Goal: Task Accomplishment & Management: Use online tool/utility

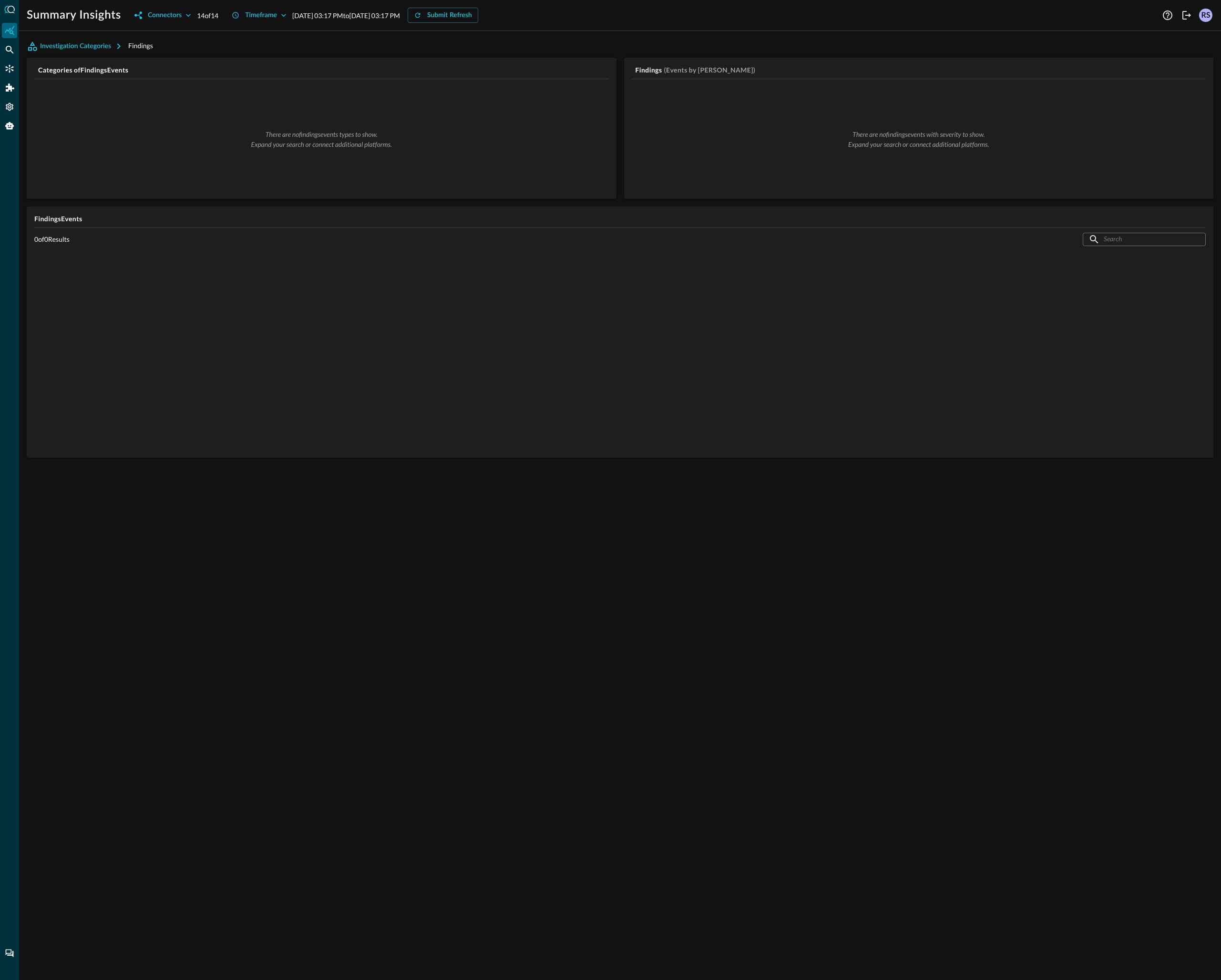
click at [719, 520] on div "Investigation Categories Findings Categories of Findings Events There are no fi…" at bounding box center [620, 509] width 1202 height 941
click at [9, 66] on icon "Connectors" at bounding box center [10, 69] width 8 height 8
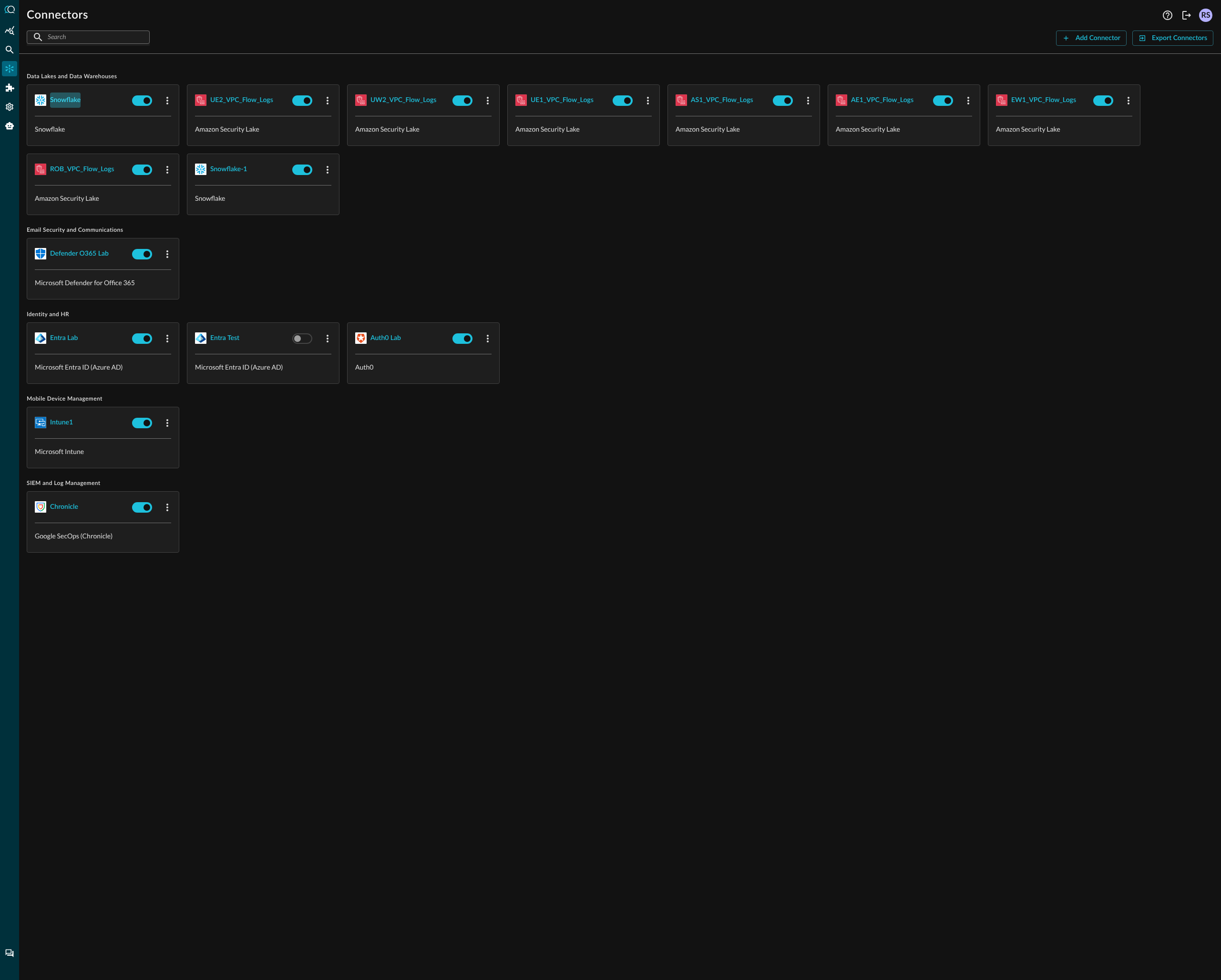
click at [64, 101] on div "snowflake" at bounding box center [65, 100] width 31 height 12
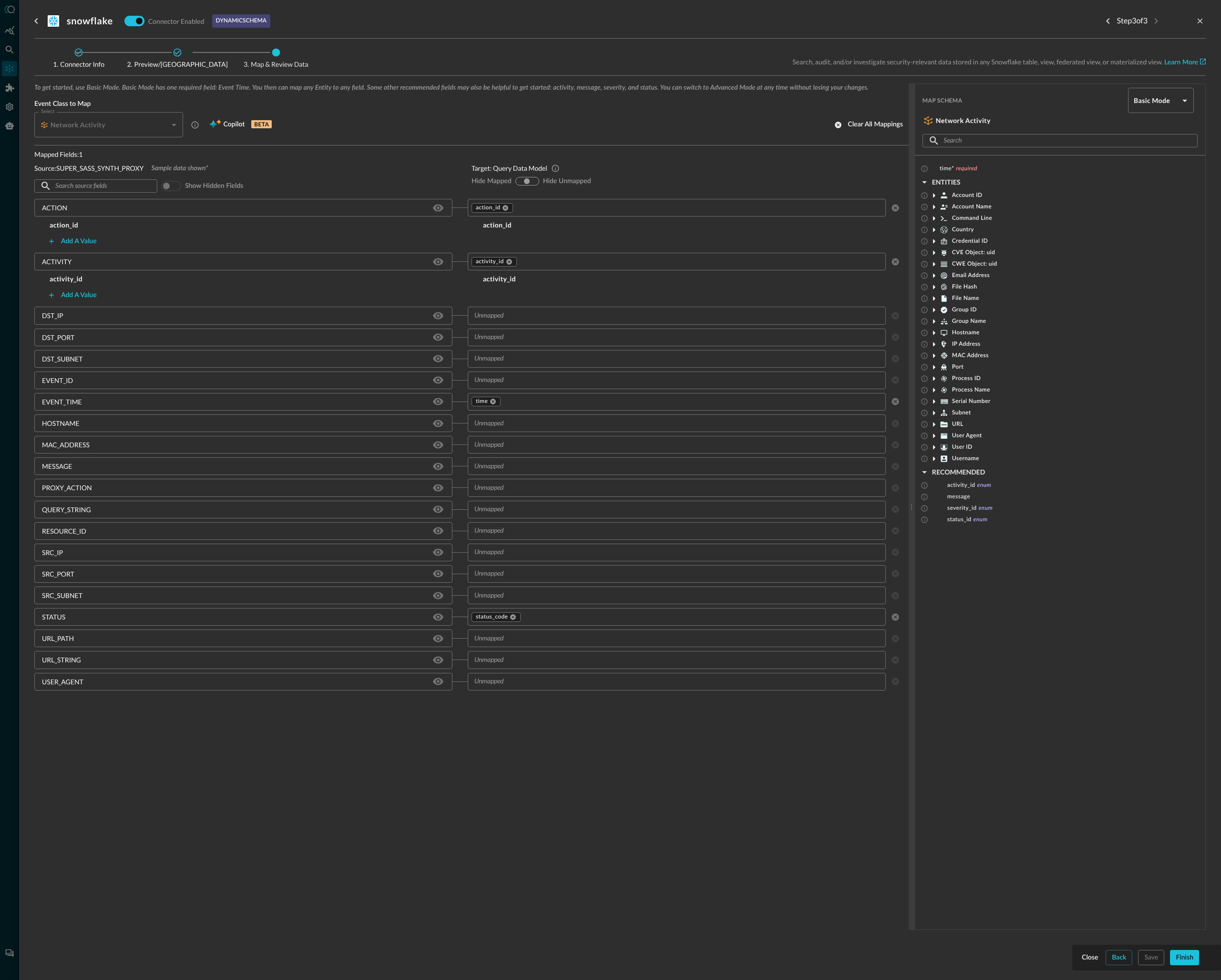
click at [181, 54] on icon at bounding box center [177, 52] width 9 height 9
click at [78, 55] on icon at bounding box center [79, 52] width 9 height 9
click at [1119, 961] on div "Back" at bounding box center [1119, 957] width 15 height 12
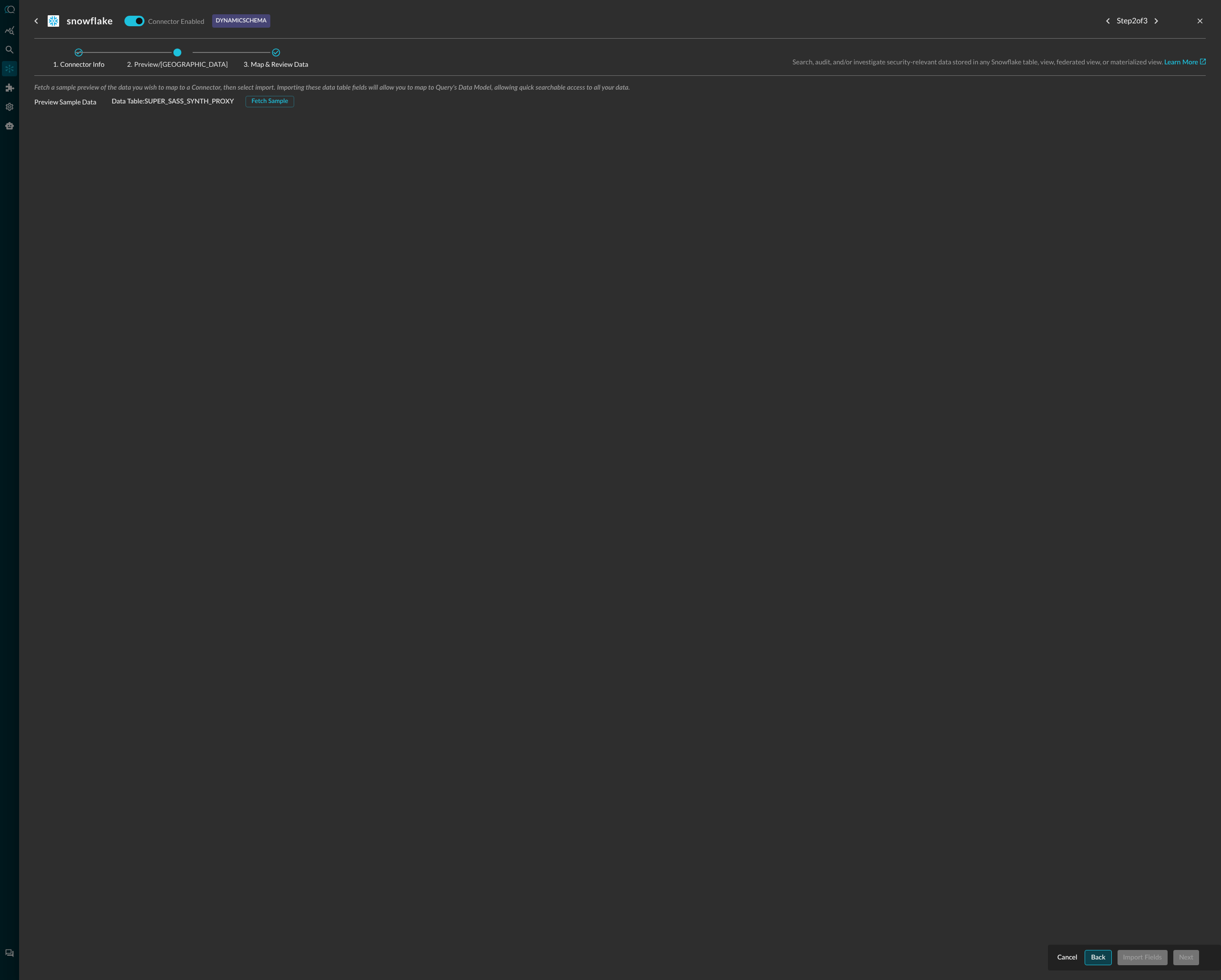
click at [1101, 960] on div "Back" at bounding box center [1098, 957] width 15 height 12
click at [195, 125] on body "Connectors Help Logout RS ​ ​ Add Connector Export Connectors Data Lakes and Da…" at bounding box center [610, 490] width 1221 height 980
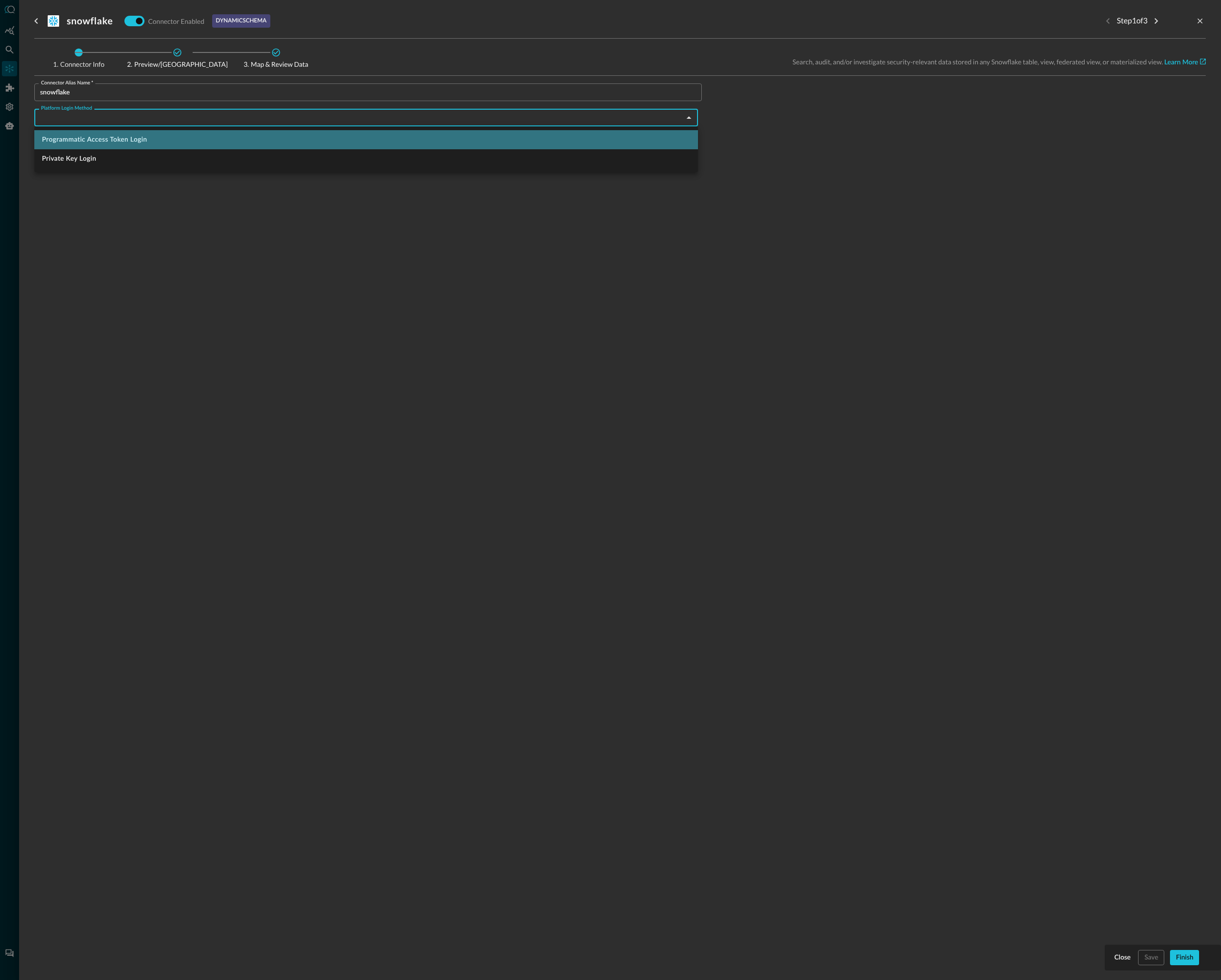
click at [131, 141] on li "Programmatic Access Token Login" at bounding box center [366, 139] width 664 height 19
type input "programmaticAccessTokenLogin"
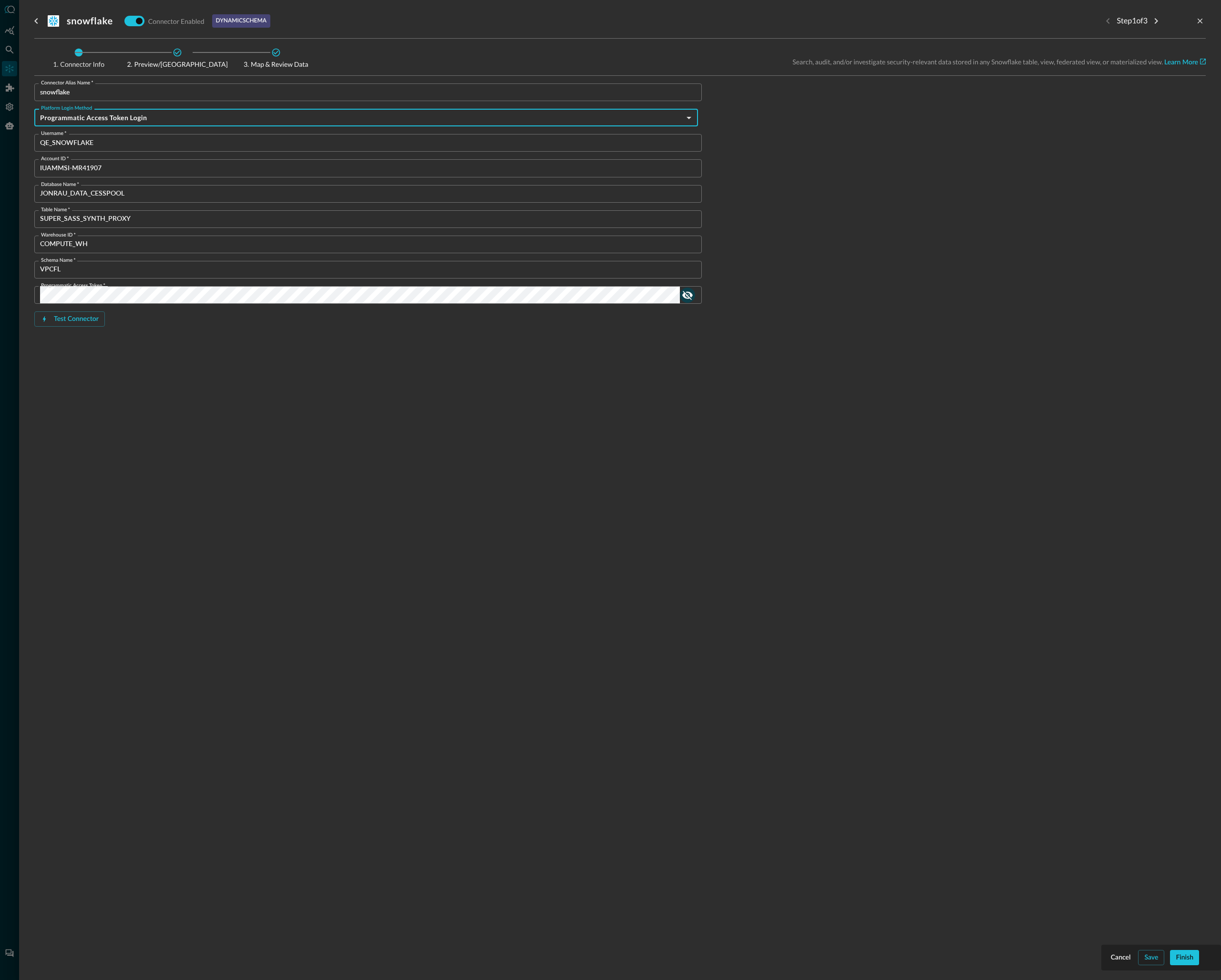
click at [690, 297] on icon "show password" at bounding box center [688, 295] width 11 height 11
click at [691, 296] on icon "show password" at bounding box center [688, 295] width 10 height 7
click at [1183, 958] on div "Finish" at bounding box center [1185, 957] width 18 height 12
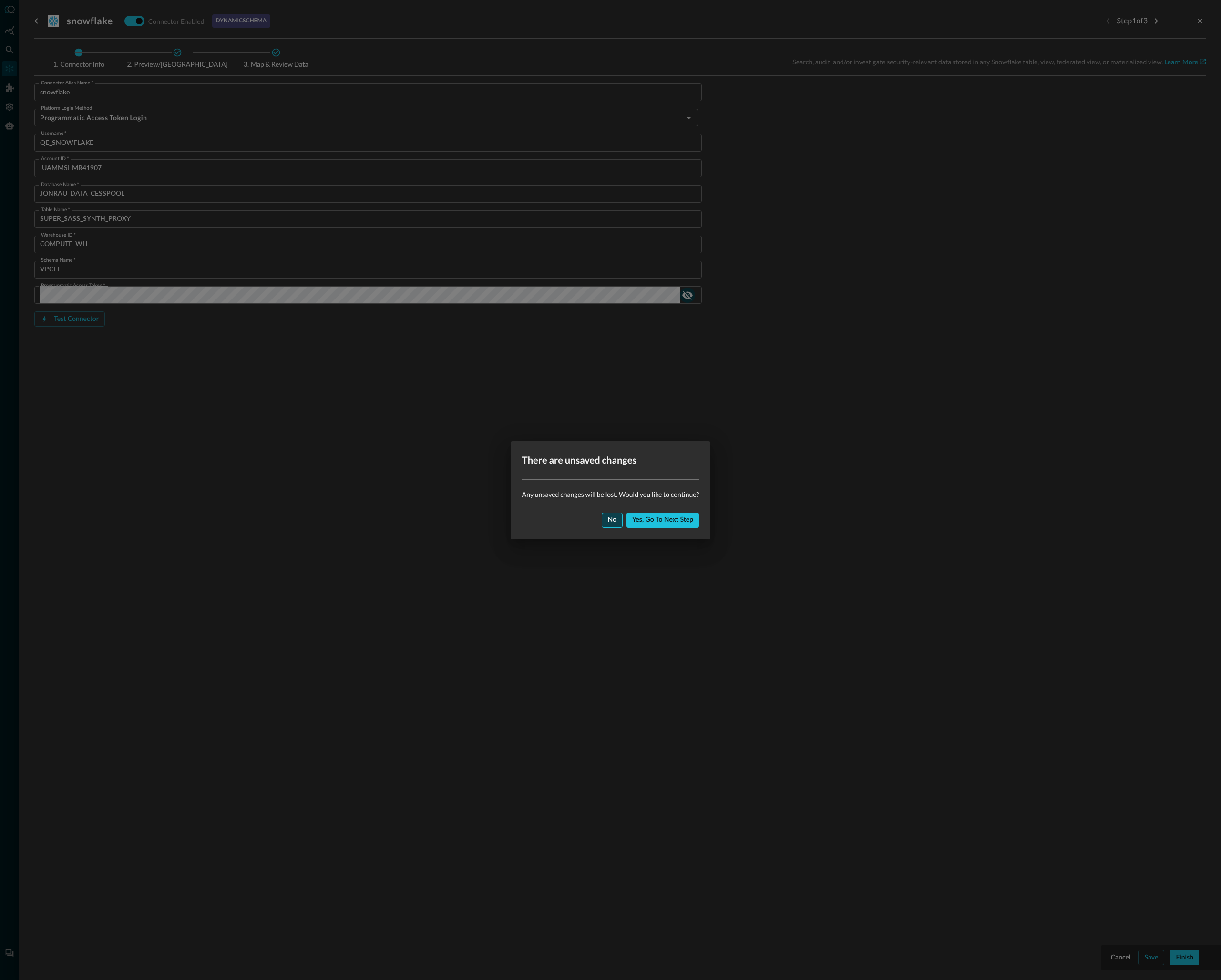
click at [617, 524] on button "No" at bounding box center [612, 520] width 21 height 15
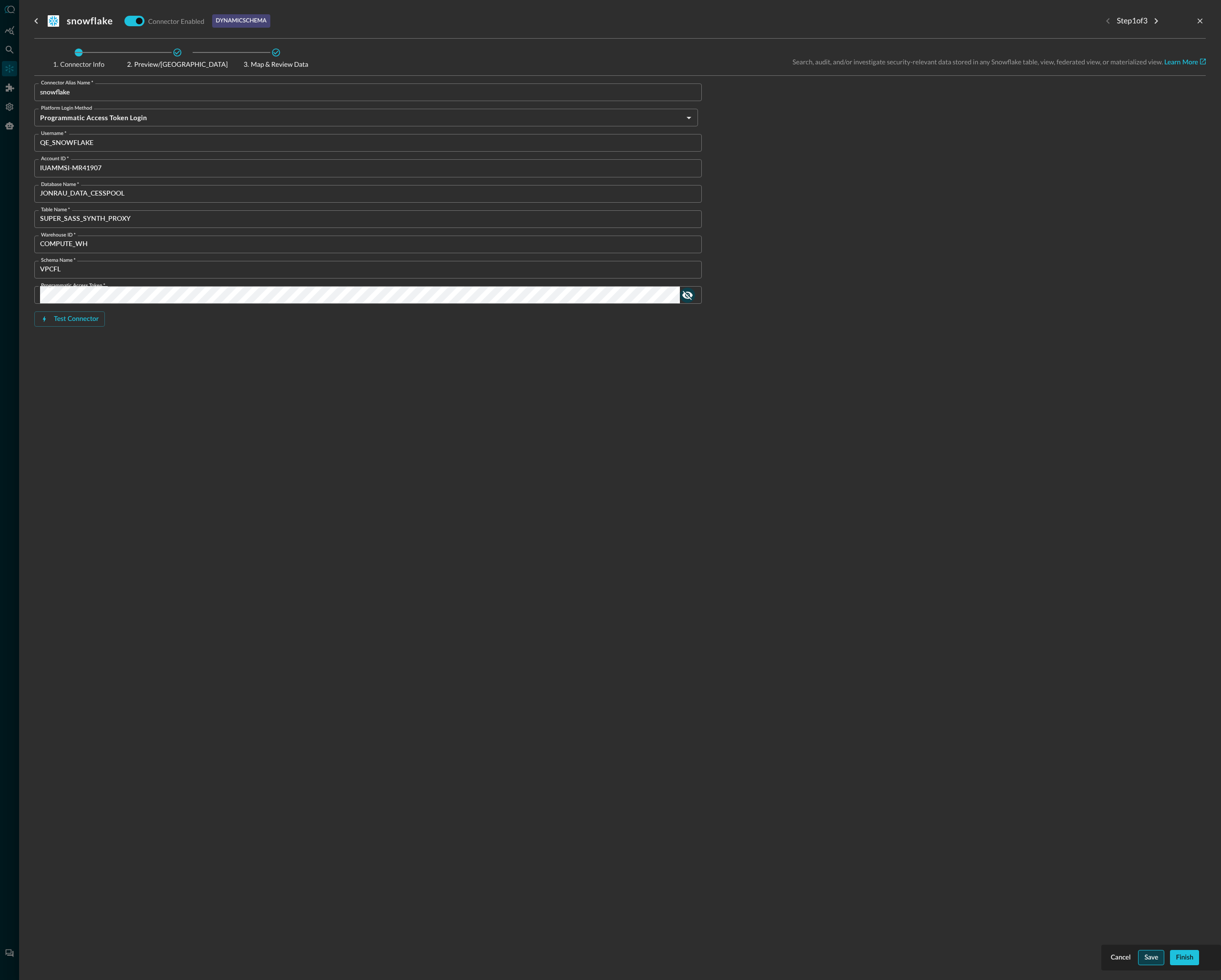
click at [1150, 956] on div "Save" at bounding box center [1151, 957] width 14 height 12
click at [1186, 957] on div "Finish" at bounding box center [1185, 957] width 18 height 12
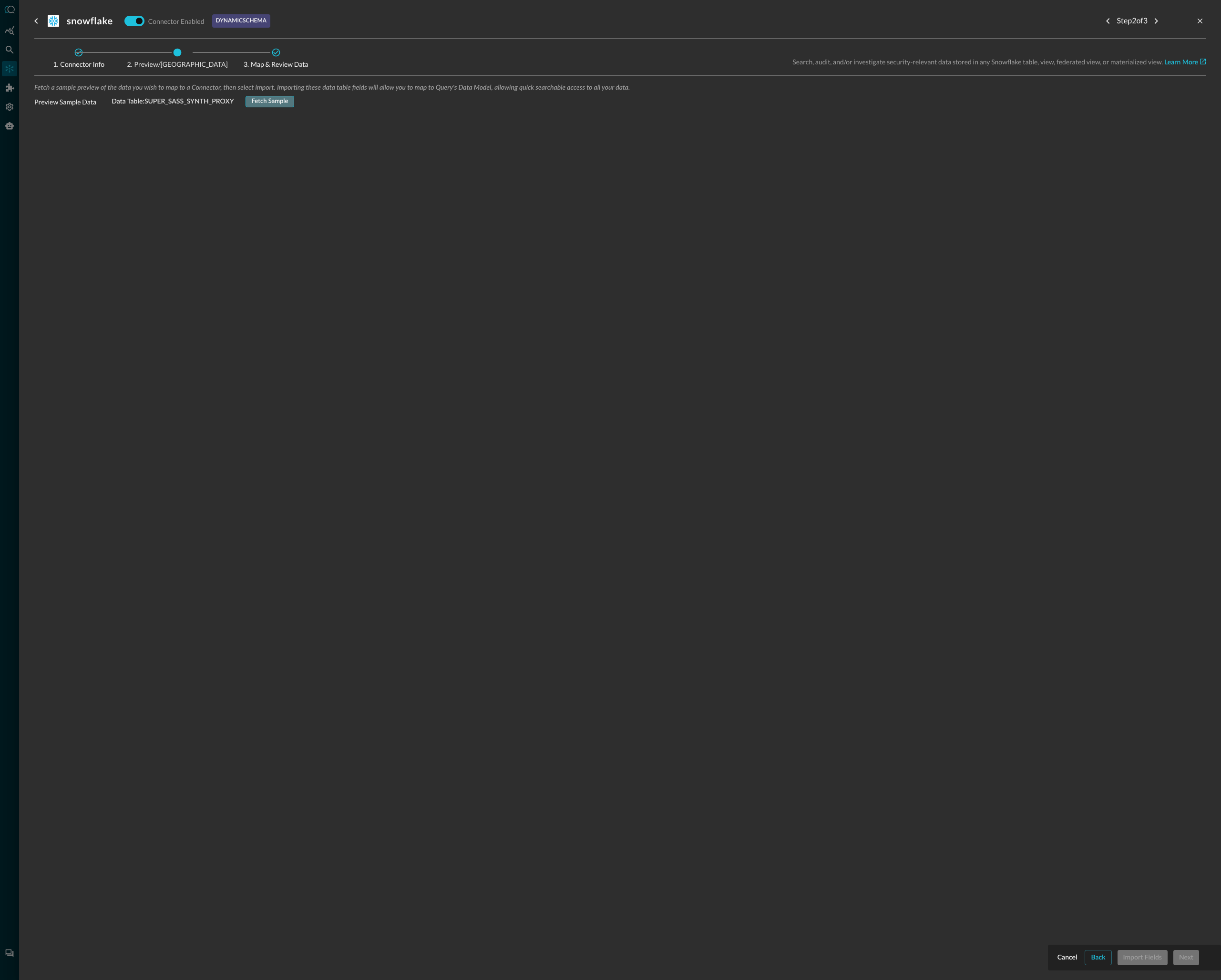
click at [261, 102] on div "Fetch Sample" at bounding box center [270, 102] width 37 height 11
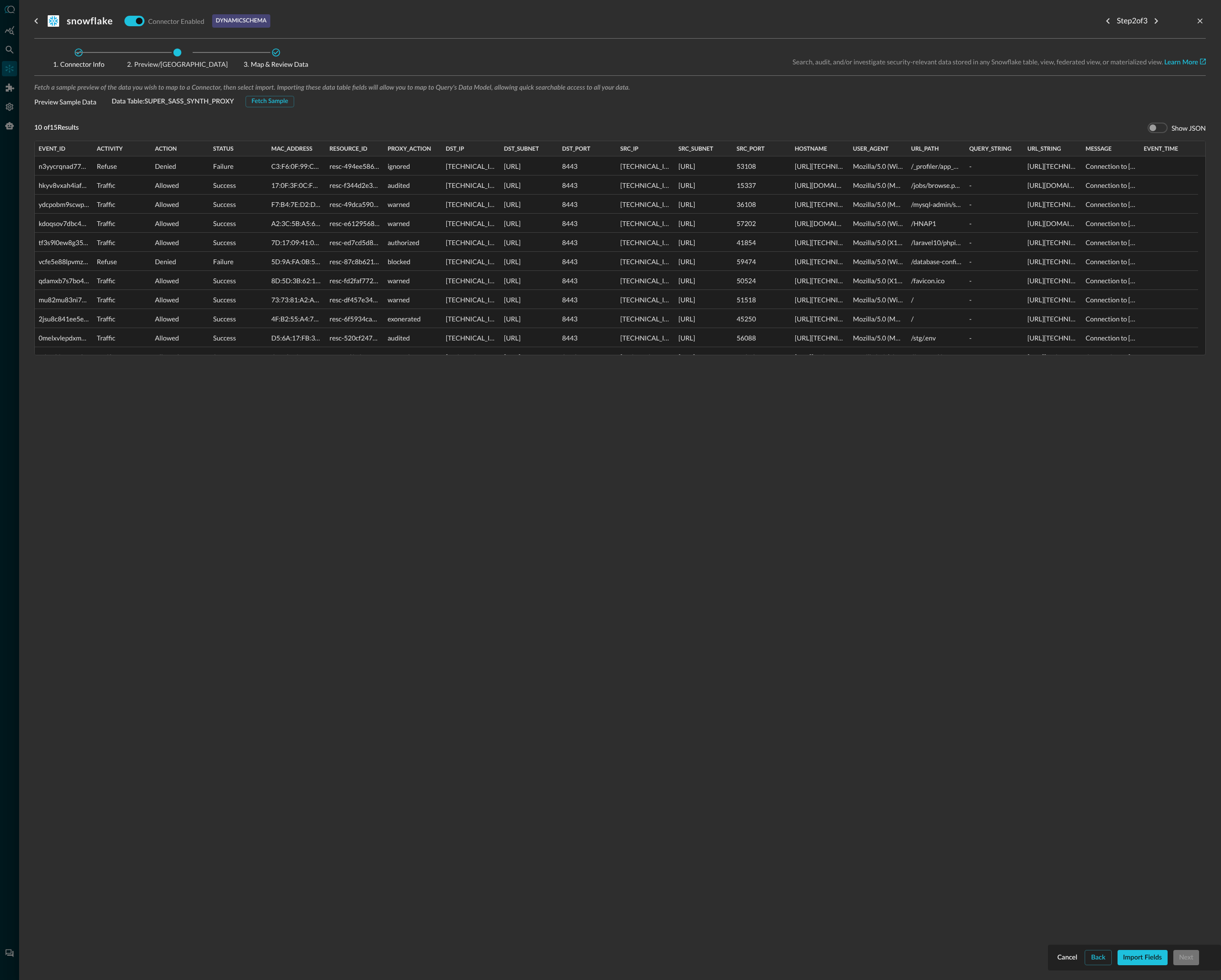
click at [1191, 960] on div "Cancel Back Import Fields Next" at bounding box center [1134, 957] width 158 height 15
click at [272, 50] on icon at bounding box center [276, 52] width 9 height 9
drag, startPoint x: 184, startPoint y: 58, endPoint x: 205, endPoint y: 58, distance: 21.0
click at [186, 58] on span "Preview/[GEOGRAPHIC_DATA]" at bounding box center [177, 62] width 101 height 10
click at [290, 55] on span "Map & Review Data" at bounding box center [276, 56] width 81 height 21
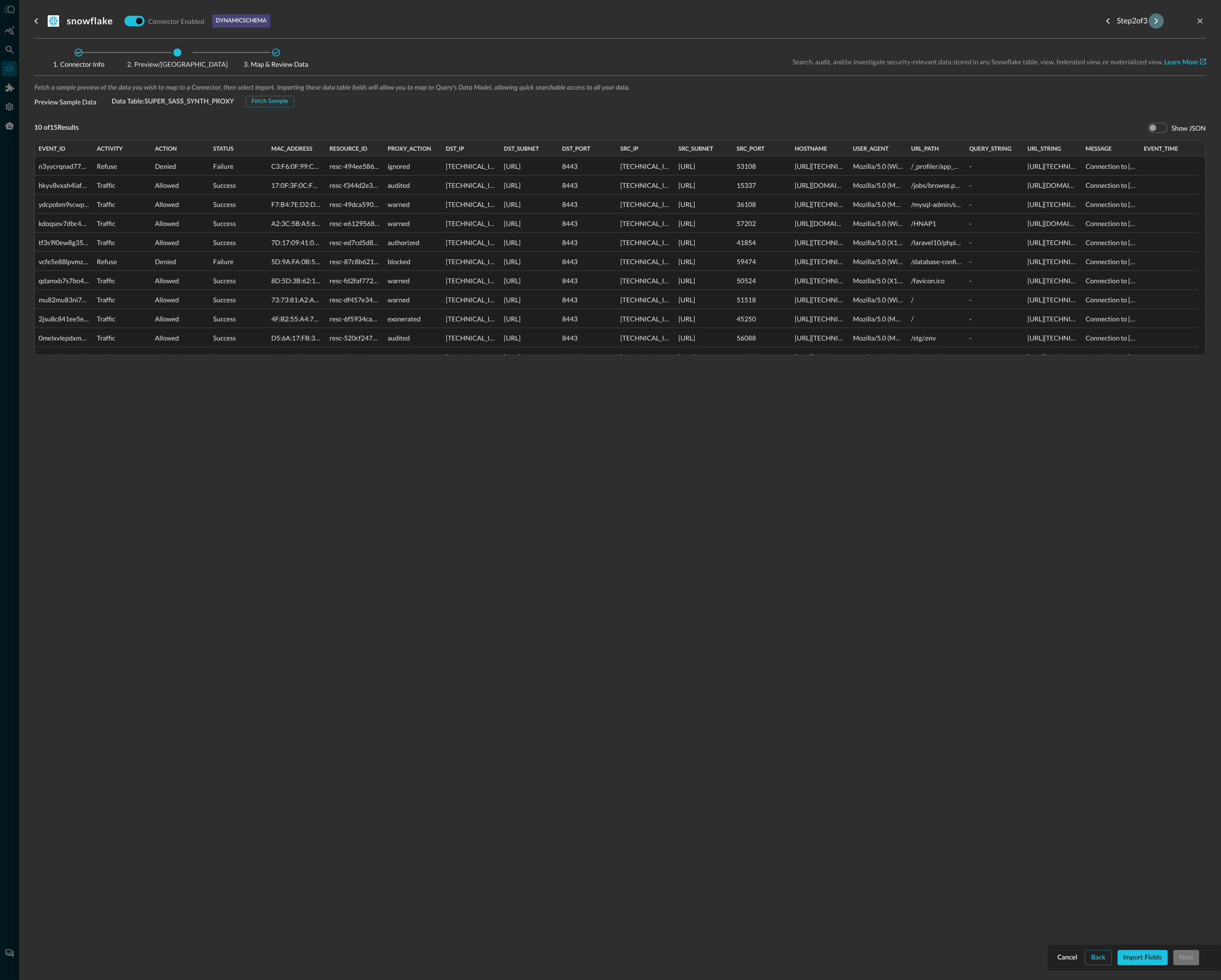
click at [1158, 21] on icon "Next step" at bounding box center [1156, 21] width 3 height 6
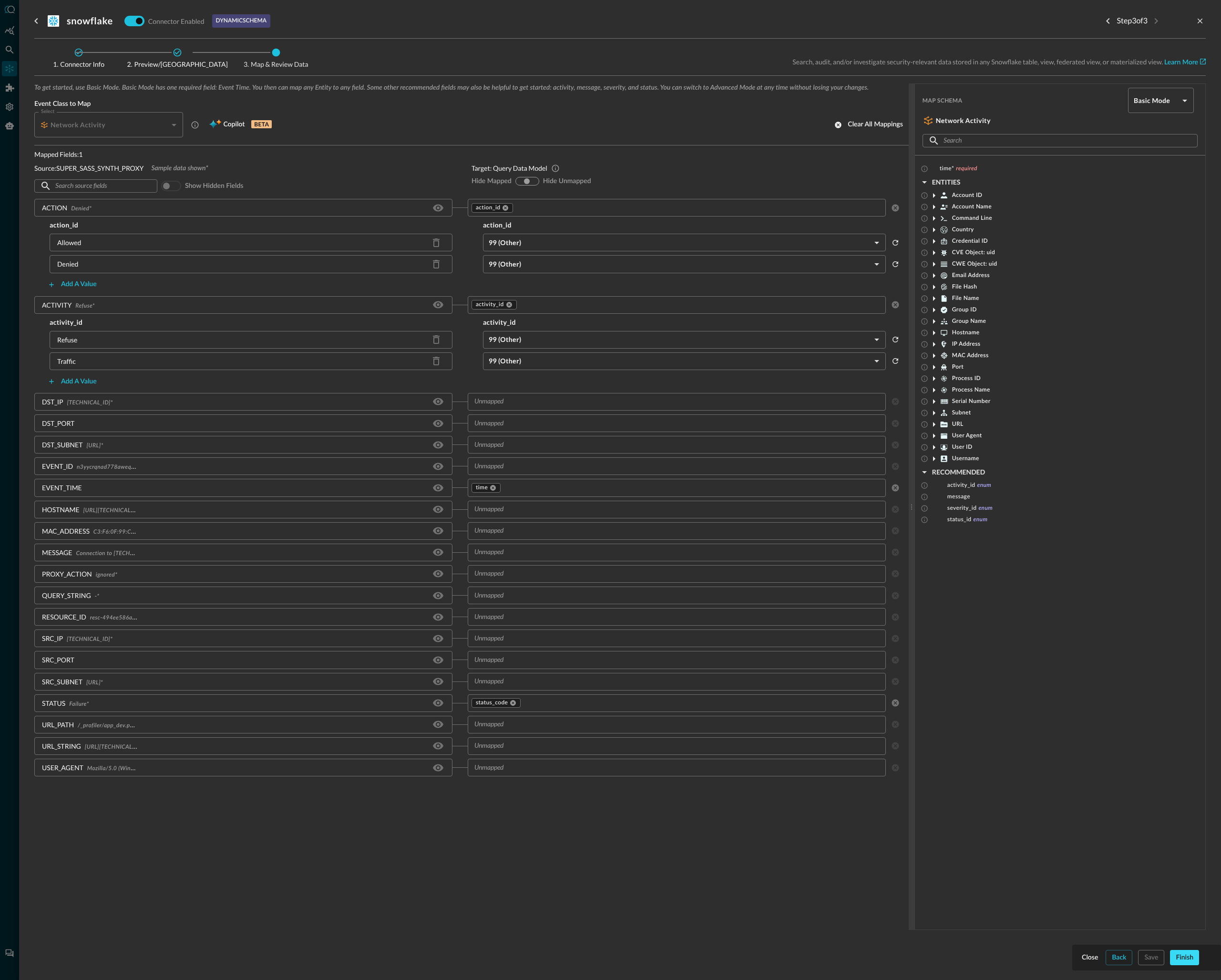
drag, startPoint x: 1191, startPoint y: 967, endPoint x: 1194, endPoint y: 961, distance: 6.7
click at [1192, 966] on div "Close Back Save Finish" at bounding box center [1146, 958] width 149 height 26
click at [1192, 959] on div "Finish" at bounding box center [1185, 957] width 18 height 12
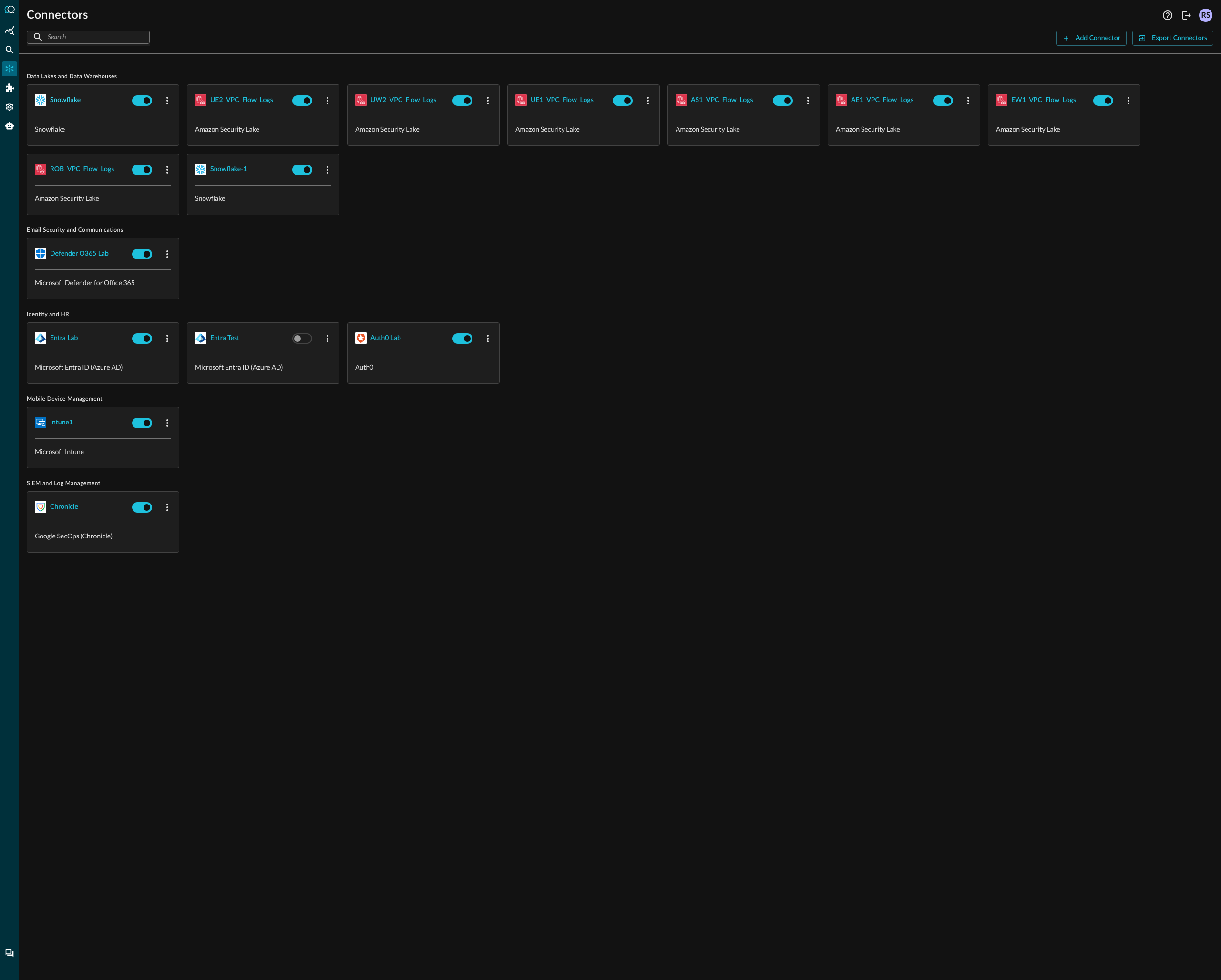
click at [64, 96] on div "snowflake" at bounding box center [65, 100] width 31 height 12
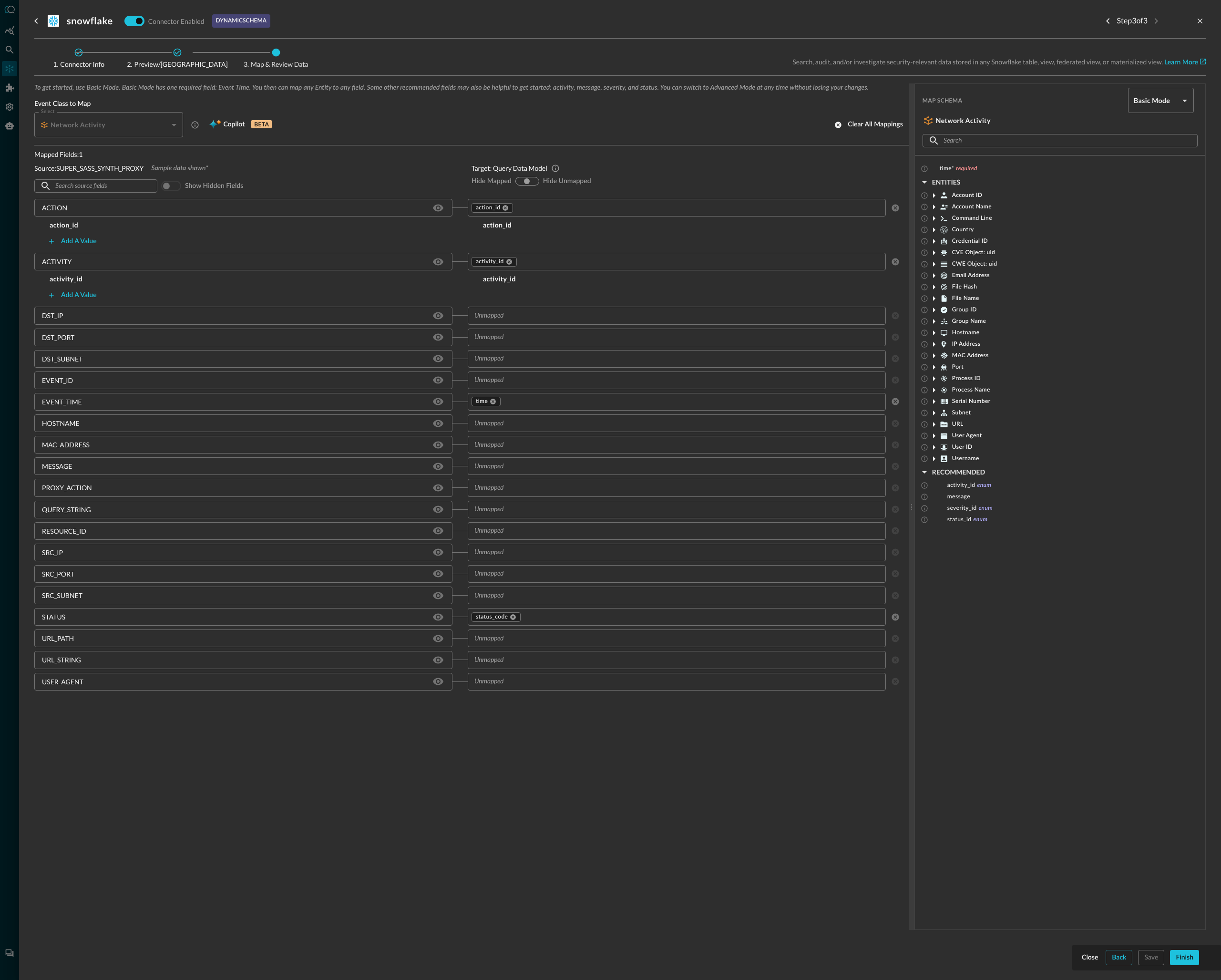
click at [83, 54] on icon at bounding box center [79, 52] width 9 height 9
click at [1106, 20] on icon "Previous step" at bounding box center [1108, 21] width 11 height 11
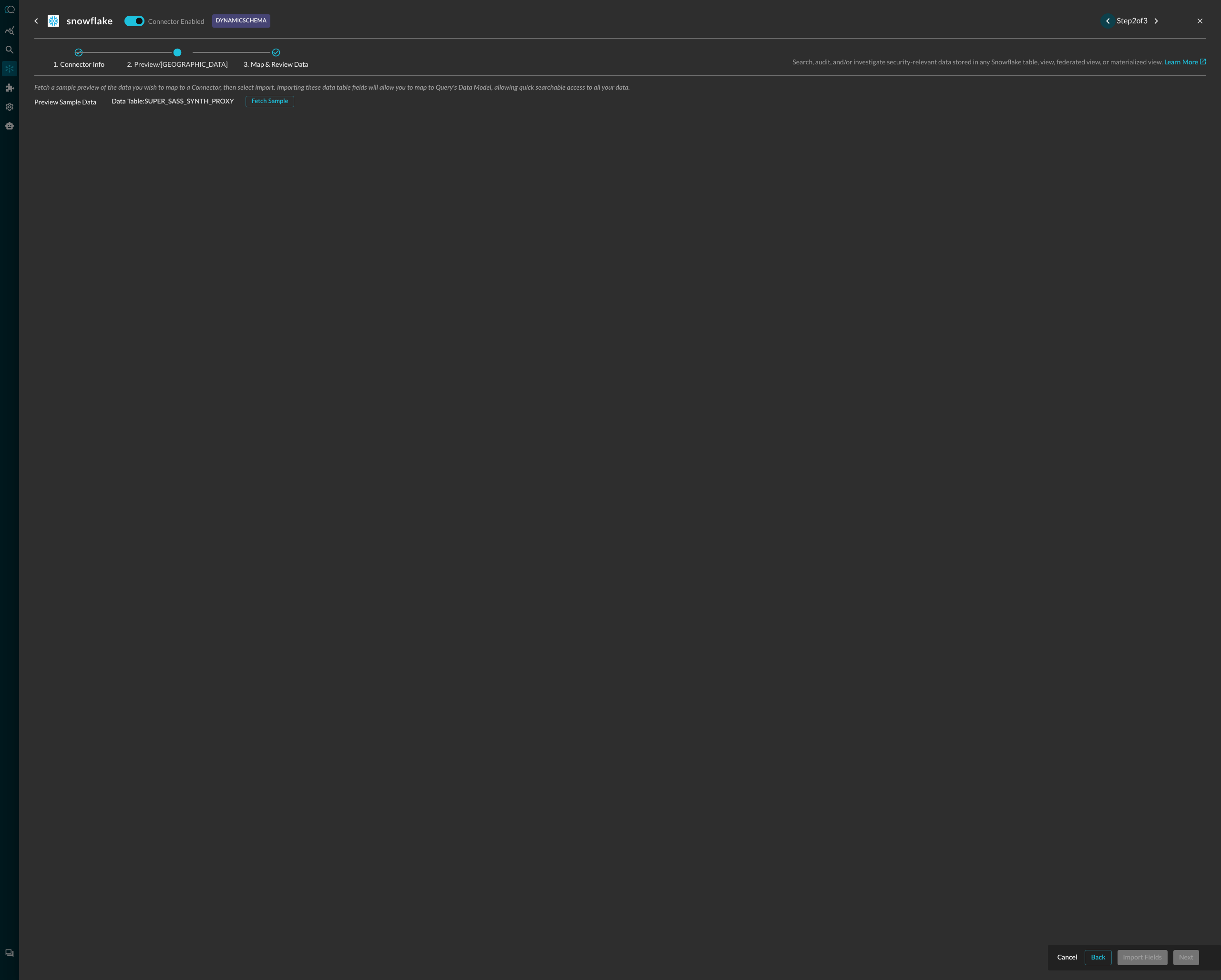
click at [1106, 19] on icon "Previous step" at bounding box center [1108, 21] width 11 height 11
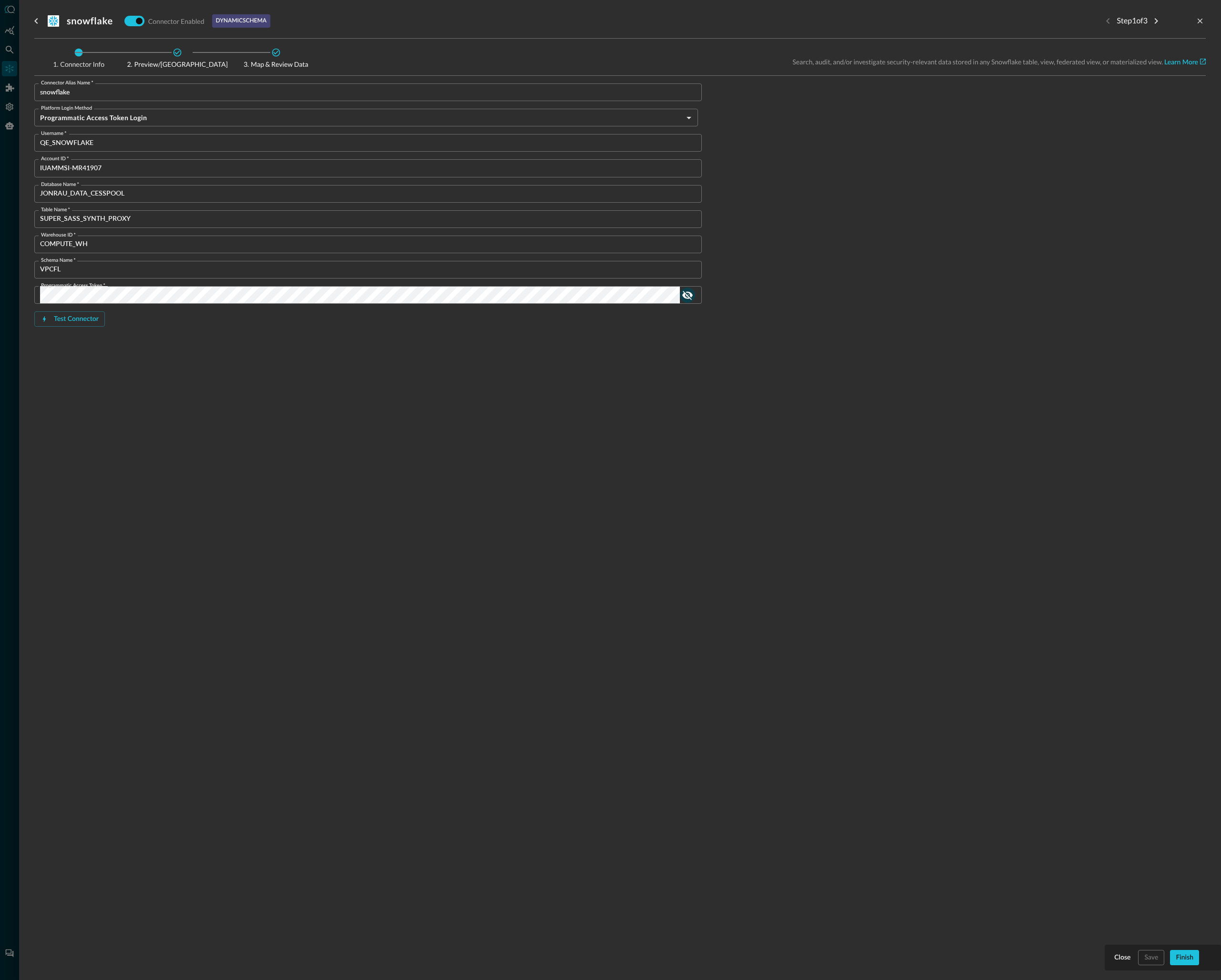
click at [686, 295] on icon "show password" at bounding box center [688, 295] width 11 height 11
drag, startPoint x: 403, startPoint y: 382, endPoint x: 558, endPoint y: 305, distance: 173.1
click at [409, 379] on div "snowflake Connector Enabled dynamic schema Step 1 of 3 Connector Info Preview/I…" at bounding box center [620, 484] width 1172 height 969
click at [1203, 22] on icon "close-drawer" at bounding box center [1200, 21] width 9 height 9
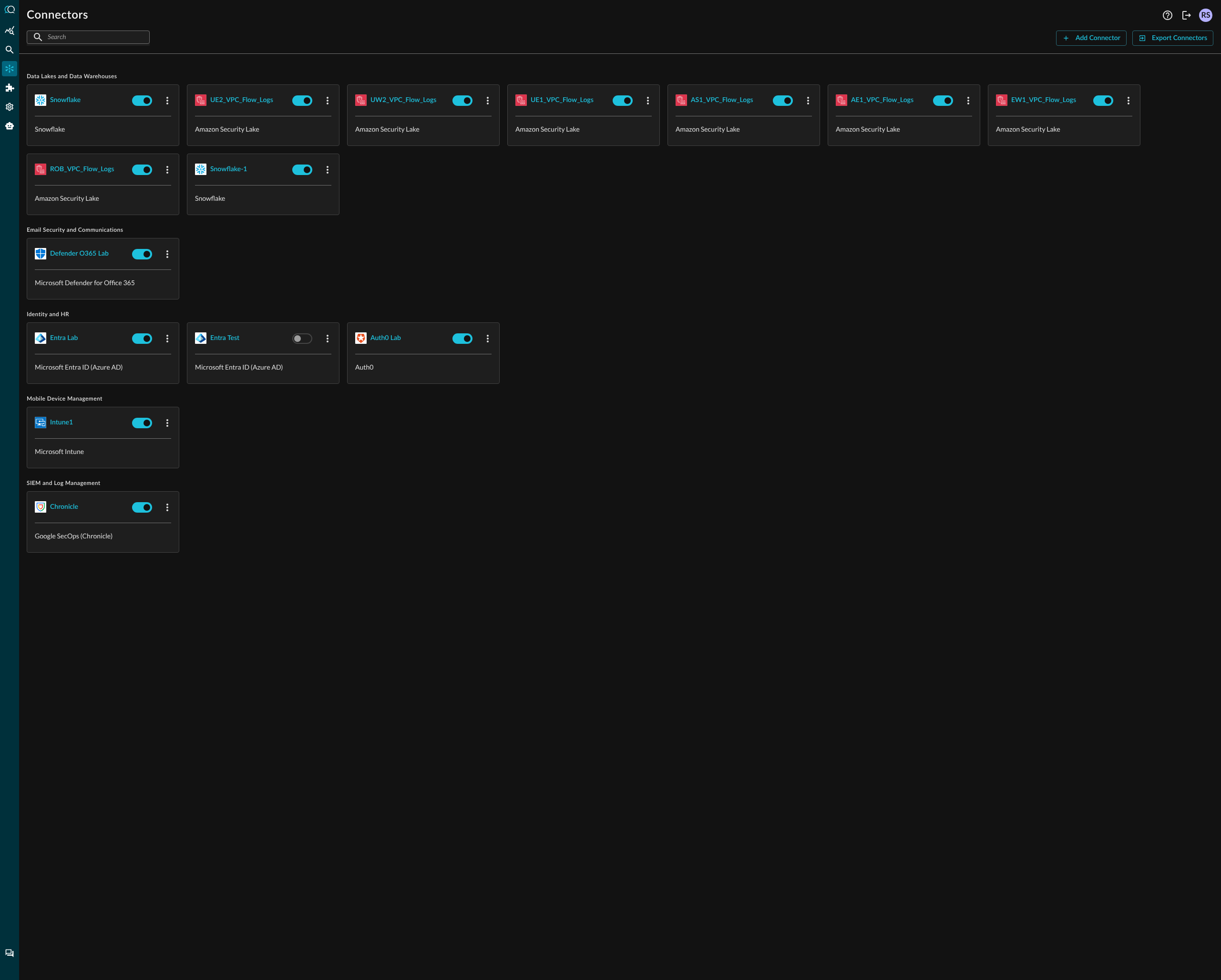
drag, startPoint x: 407, startPoint y: 218, endPoint x: 329, endPoint y: 203, distance: 79.4
click at [406, 218] on div "Data Lakes and Data Warehouses snowflake Snowflake UE2_VPC_Flow_Logs Amazon Sec…" at bounding box center [620, 319] width 1187 height 514
click at [234, 170] on div "snowflake-1" at bounding box center [229, 169] width 37 height 12
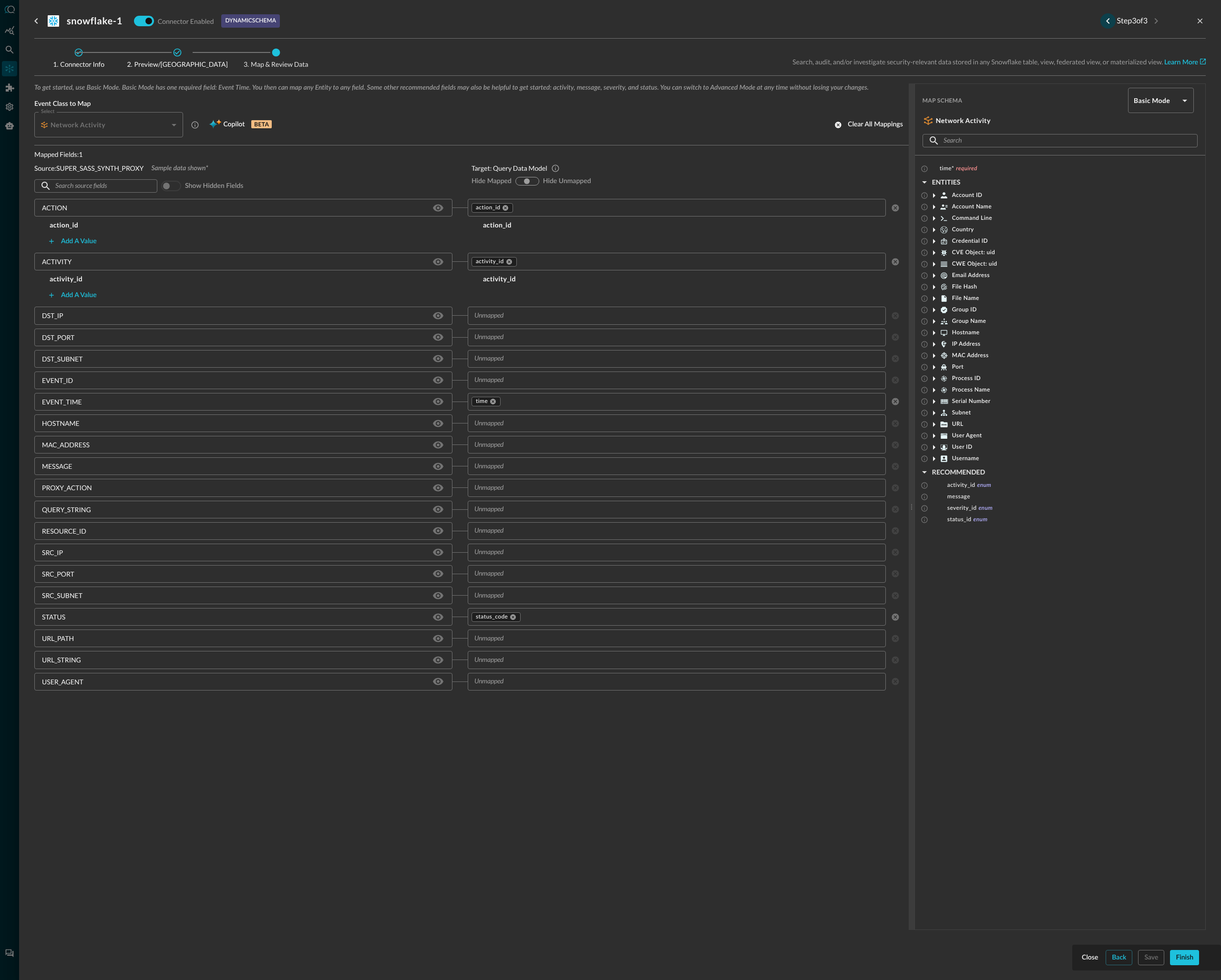
click at [1106, 18] on icon "Previous step" at bounding box center [1108, 21] width 11 height 11
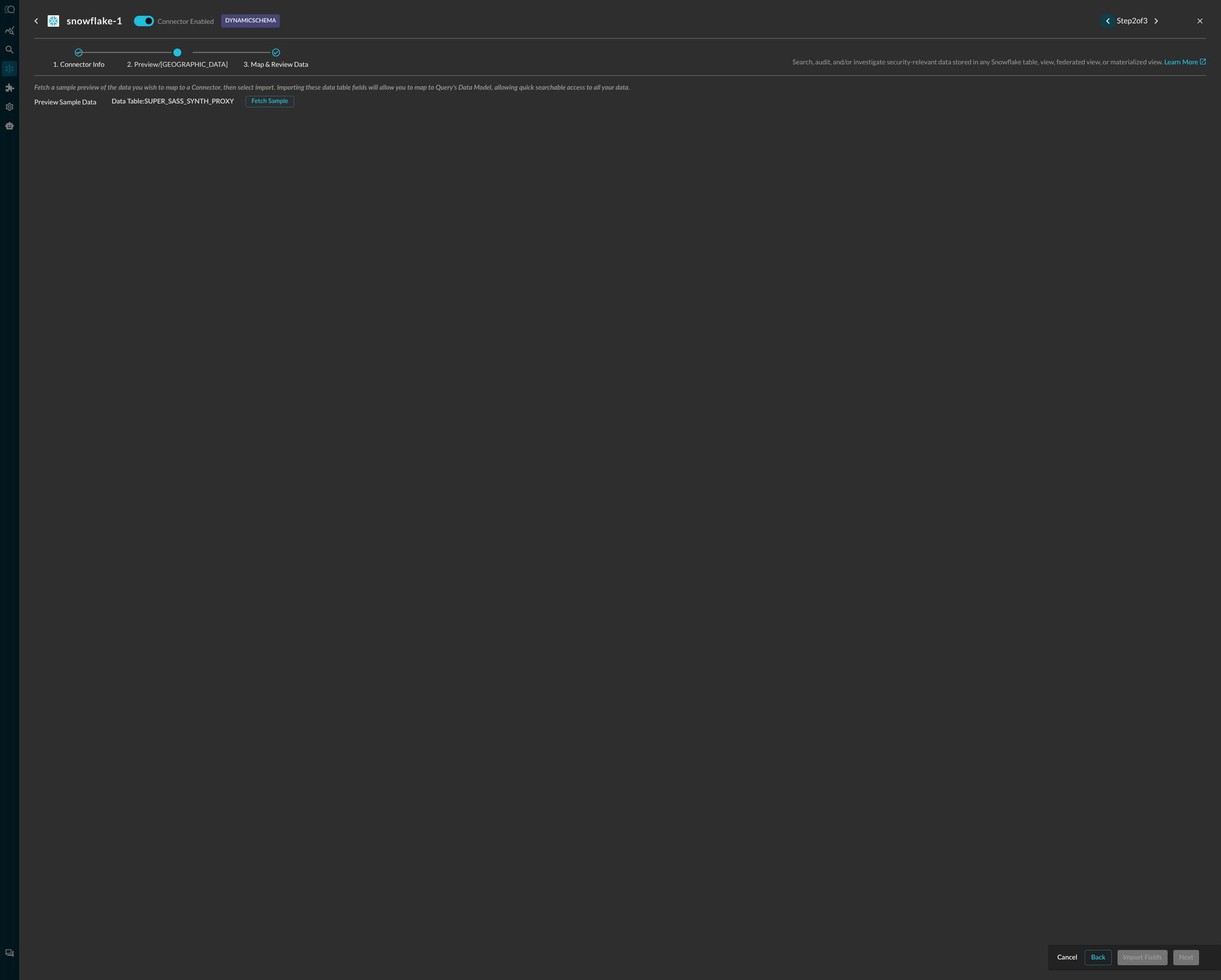
click at [1106, 19] on icon "Previous step" at bounding box center [1108, 21] width 3 height 6
click at [282, 121] on body "Connectors Help Logout RS ​ ​ Add Connector Export Connectors Data Lakes and Da…" at bounding box center [610, 490] width 1221 height 980
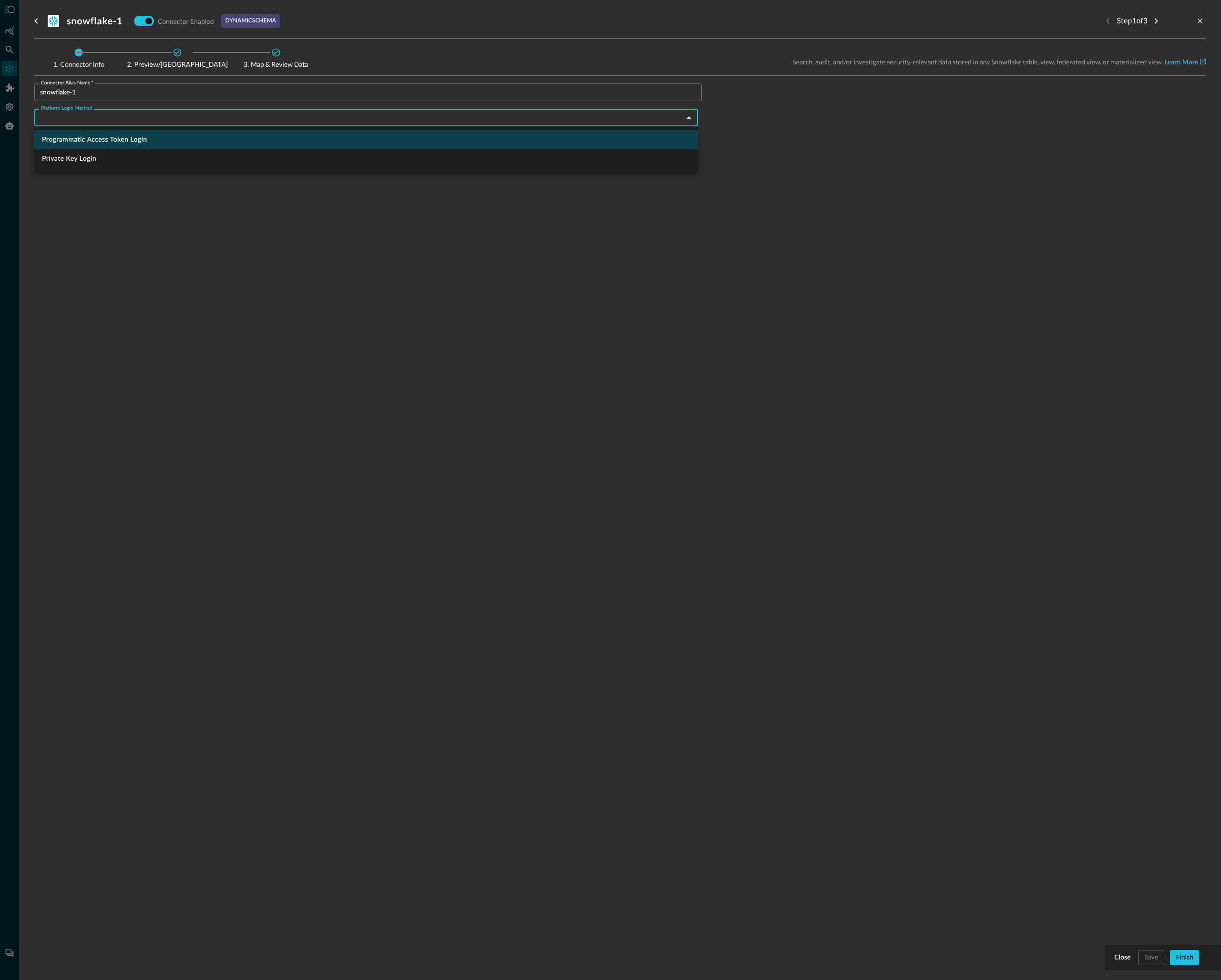
click at [139, 137] on li "Programmatic Access Token Login" at bounding box center [366, 139] width 664 height 19
type input "programmaticAccessTokenLogin"
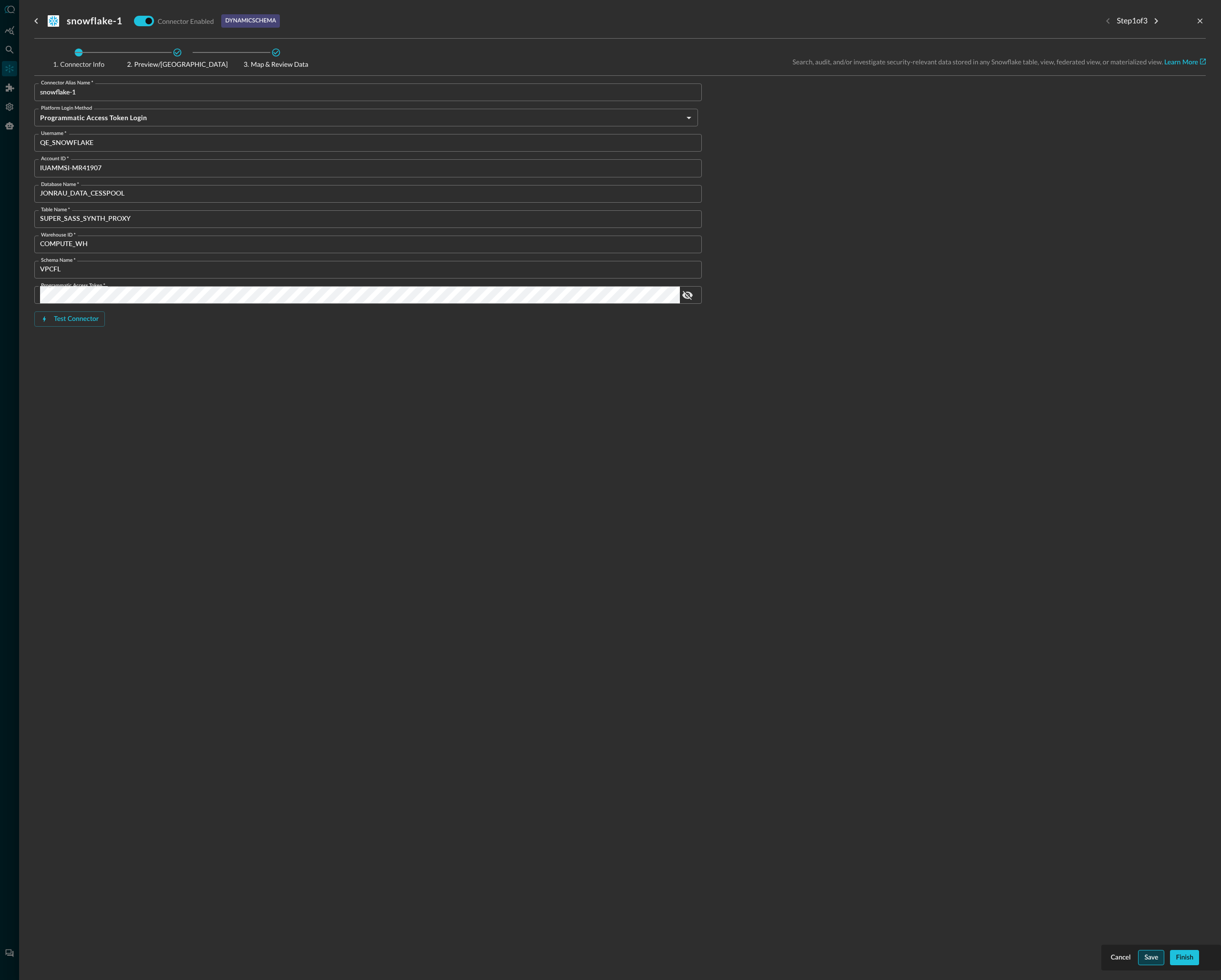
click at [1144, 956] on button "Save" at bounding box center [1151, 957] width 26 height 15
click at [1182, 958] on div "Finish" at bounding box center [1185, 957] width 18 height 12
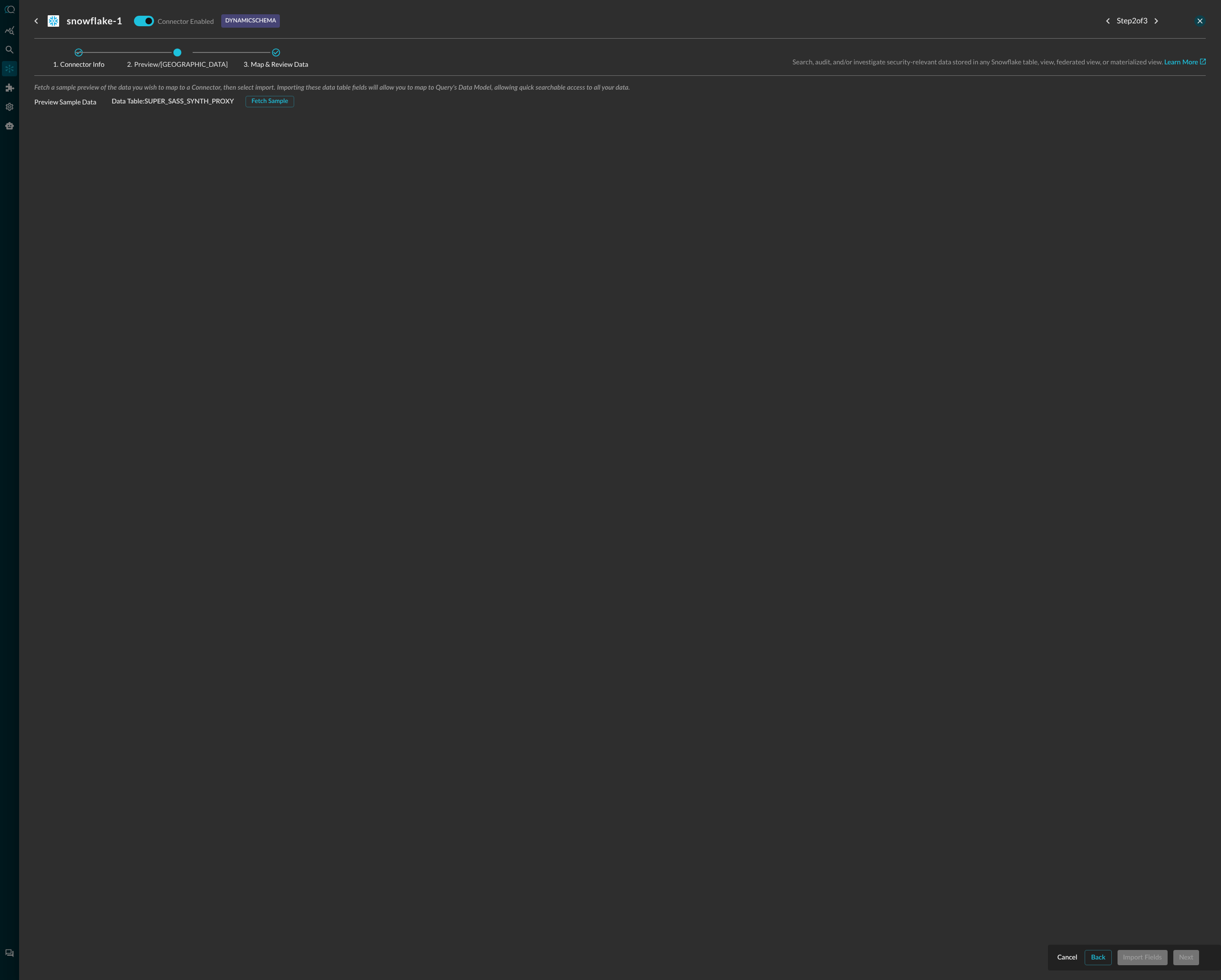
click at [1198, 24] on icon "close-drawer" at bounding box center [1200, 21] width 9 height 9
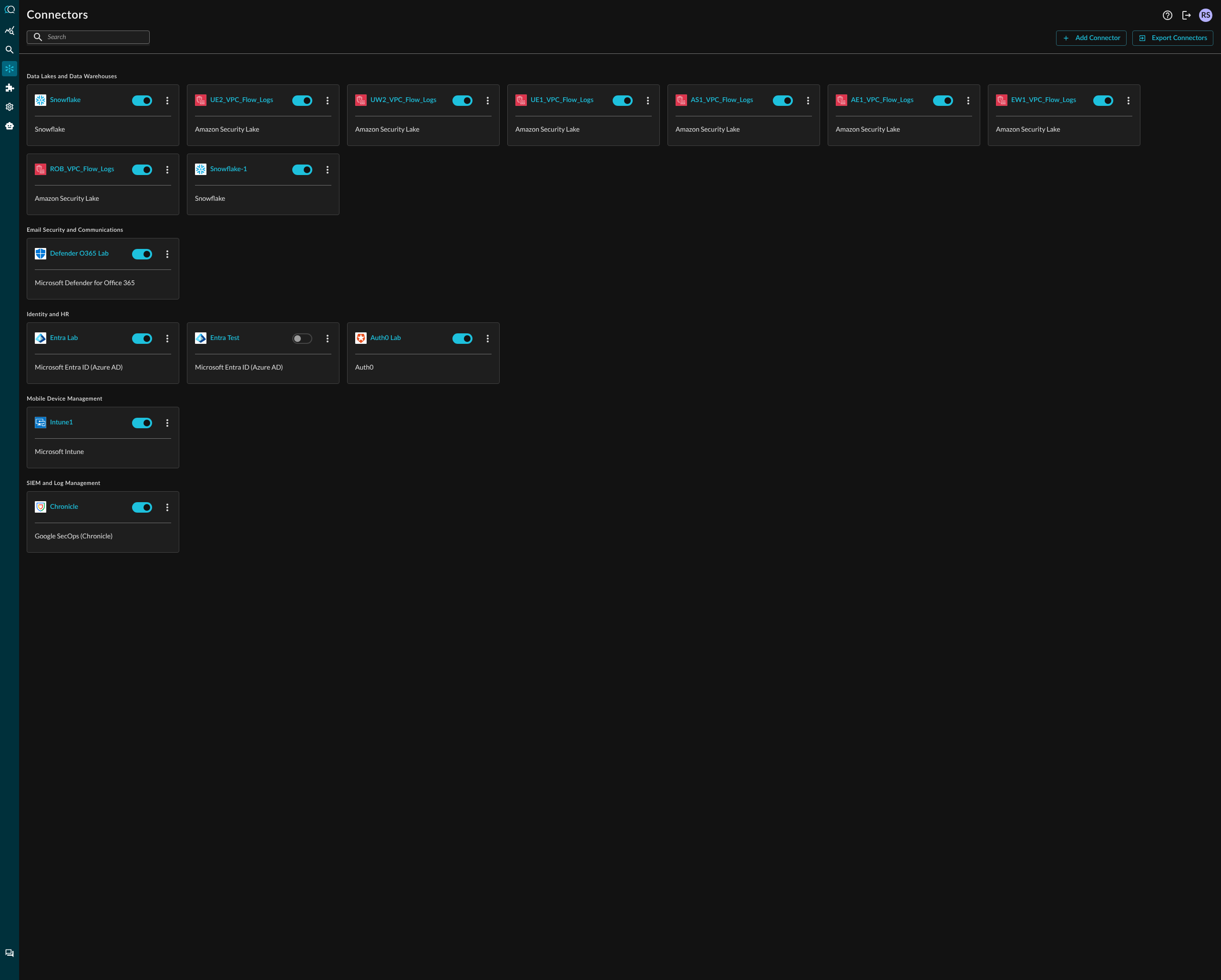
click at [552, 438] on div "Intune1 Microsoft Intune" at bounding box center [620, 437] width 1187 height 62
